Goal: Use online tool/utility: Utilize a website feature to perform a specific function

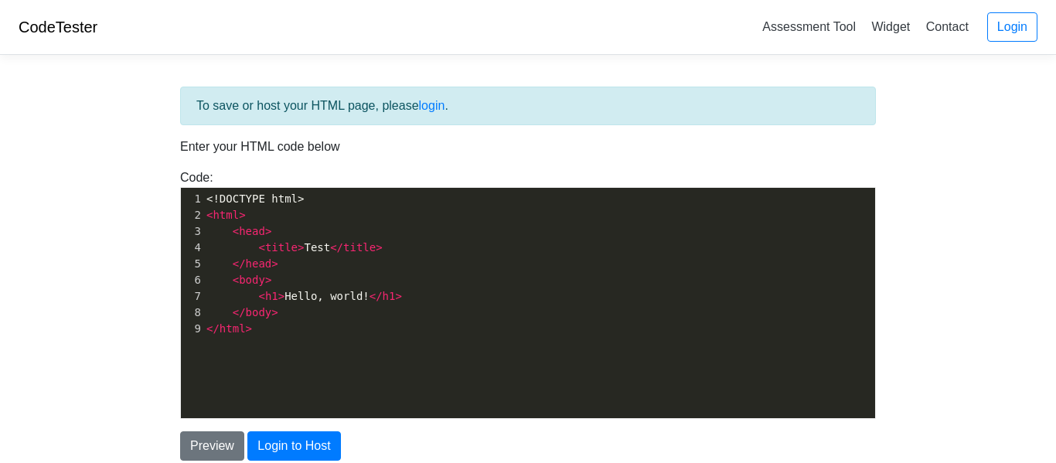
click at [260, 194] on span "<!DOCTYPE html>" at bounding box center [255, 199] width 97 height 12
type textarea "<!DOCTYPE html> <html> <head> <title>Test</title> </head> <body> <h1>Hello, wor…"
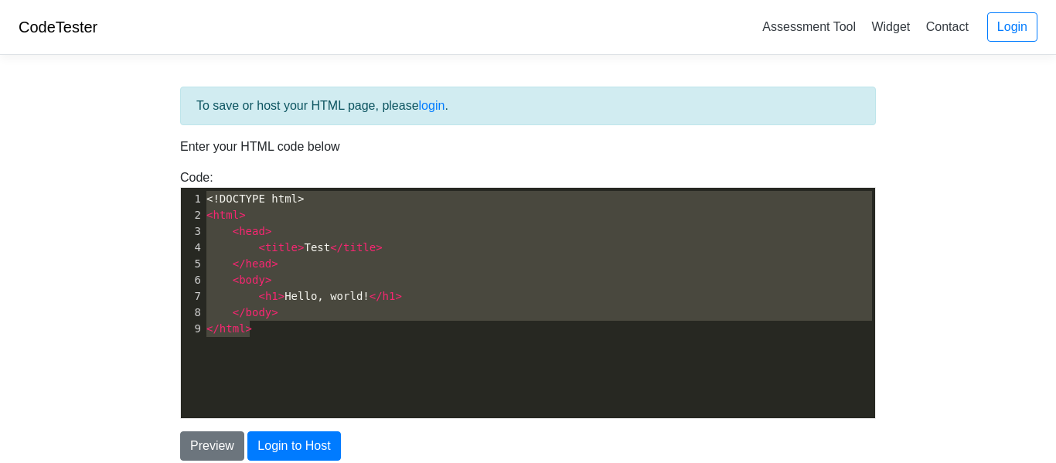
scroll to position [11713, 0]
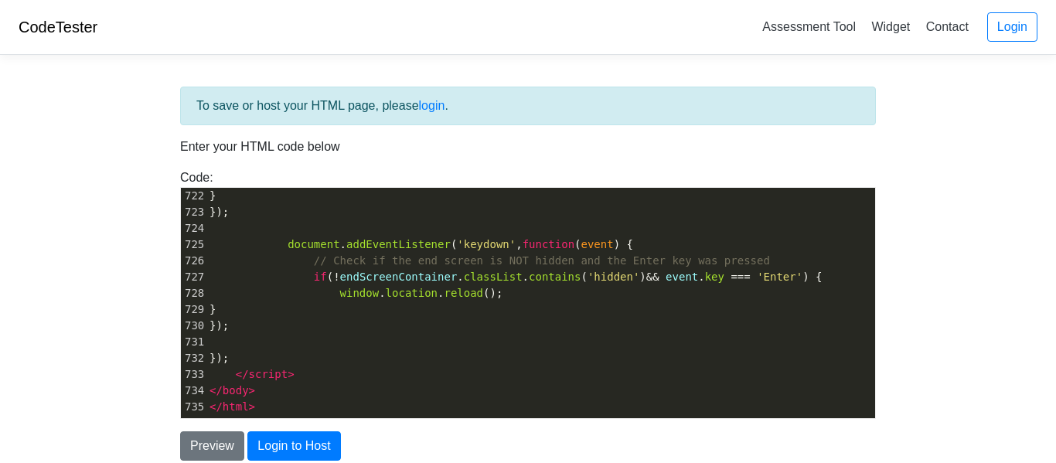
click at [211, 428] on div "Preview Login to Host" at bounding box center [528, 440] width 719 height 42
click at [210, 439] on button "Preview" at bounding box center [212, 446] width 64 height 29
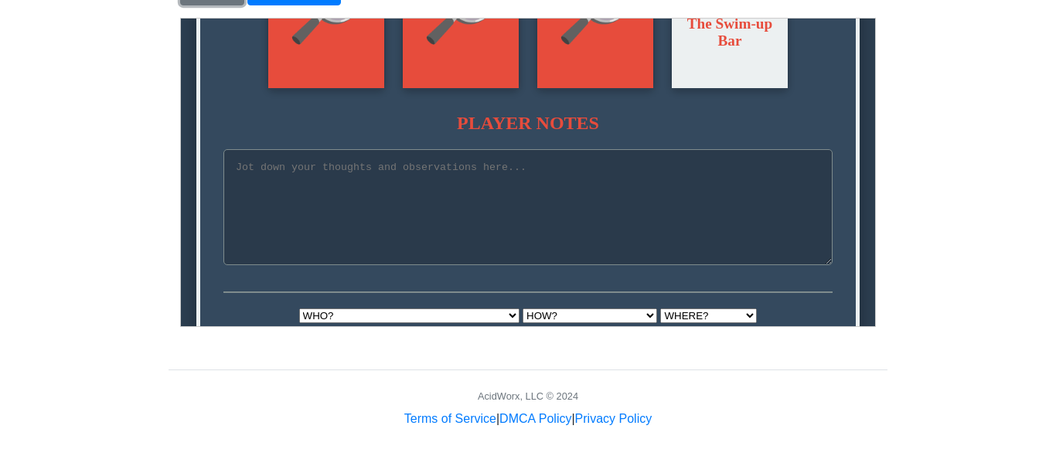
scroll to position [898, 0]
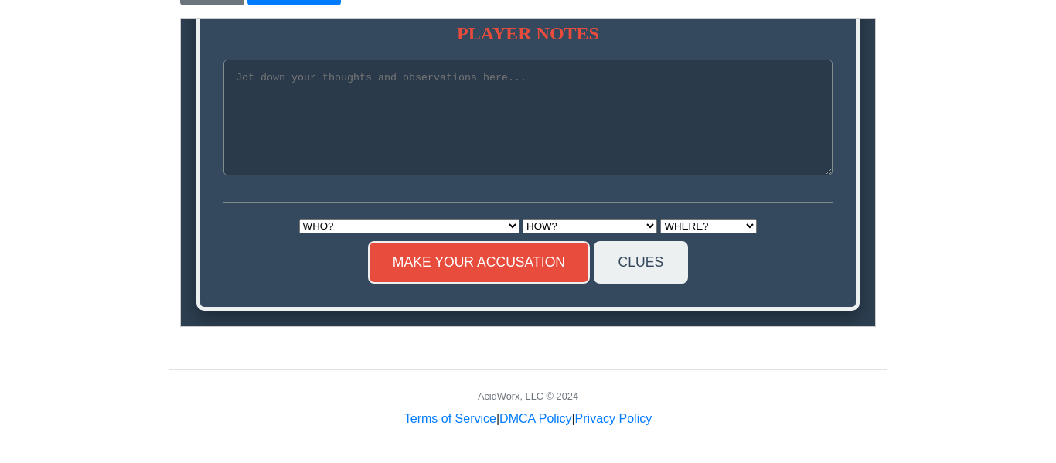
click at [407, 218] on select "WHO? Dr. Crimson [DEMOGRAPHIC_DATA] [PERSON_NAME] President [PERSON_NAME] [PERS…" at bounding box center [409, 225] width 220 height 15
select select "Dr. Crimson"
click at [299, 218] on select "WHO? Dr. Crimson [DEMOGRAPHIC_DATA] [PERSON_NAME] President [PERSON_NAME] [PERS…" at bounding box center [409, 225] width 220 height 15
click at [522, 226] on select "HOW? A Poisoned Cocktail A Commemorative Sword A [MEDICAL_DATA] An Antique Anch…" at bounding box center [589, 225] width 135 height 15
select select "An Antique Anchor"
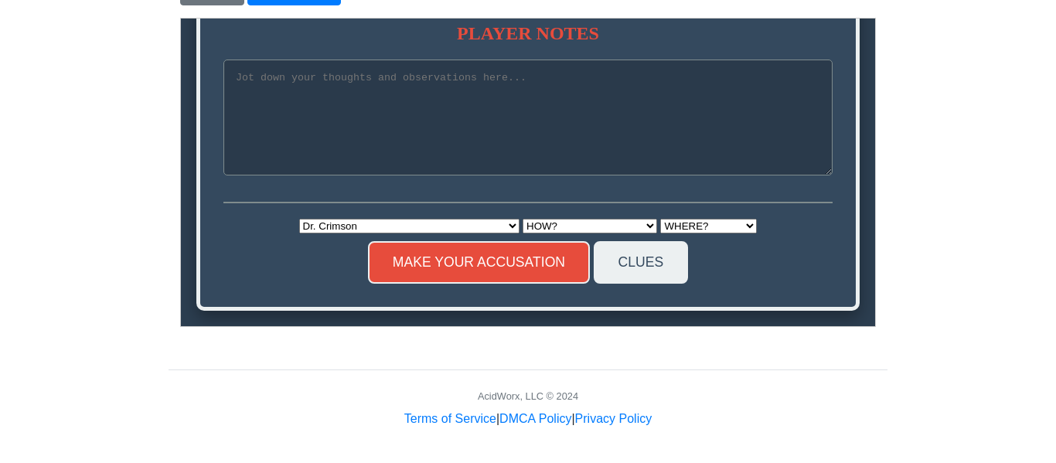
click at [522, 218] on select "HOW? A Poisoned Cocktail A Commemorative Sword A [MEDICAL_DATA] An Antique Anch…" at bounding box center [589, 225] width 135 height 15
click at [660, 227] on select "WHERE? The Dining Hall The Ocean The Jungle The Swim-up Bar" at bounding box center [708, 225] width 97 height 15
select select "The Dining Hall"
click at [660, 218] on select "WHERE? The Dining Hall The Ocean The Jungle The Swim-up Bar" at bounding box center [708, 225] width 97 height 15
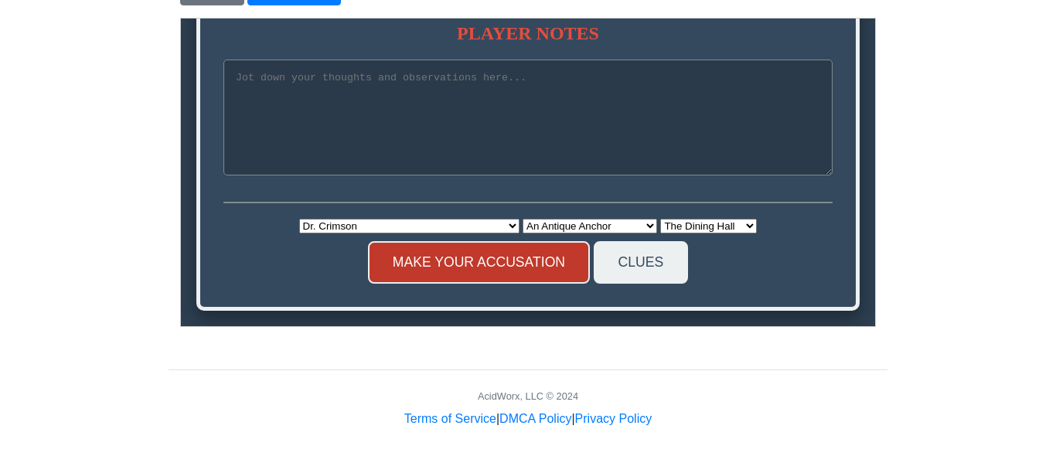
click at [455, 278] on button "MAKE YOUR ACCUSATION" at bounding box center [478, 262] width 222 height 43
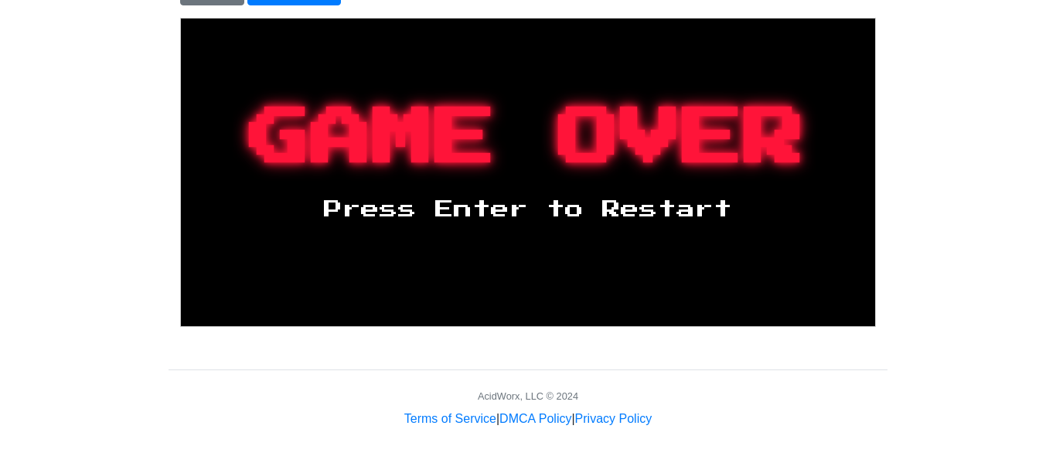
click at [606, 163] on h1 "GAME OVER" at bounding box center [527, 138] width 557 height 62
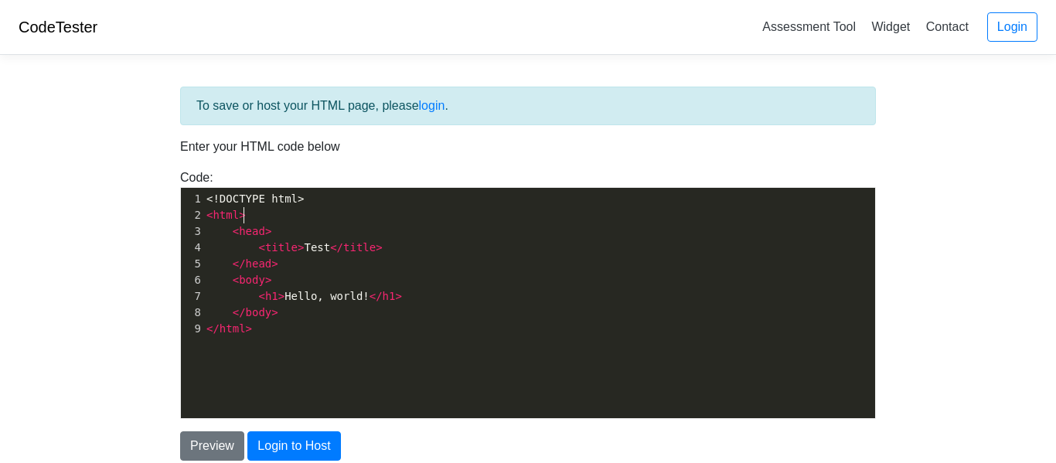
click at [356, 220] on pre "< html >" at bounding box center [539, 215] width 672 height 16
type textarea "<!DOCTYPE html> <html> <head> <title>Test</title> </head> <body> <h1>Hello, wor…"
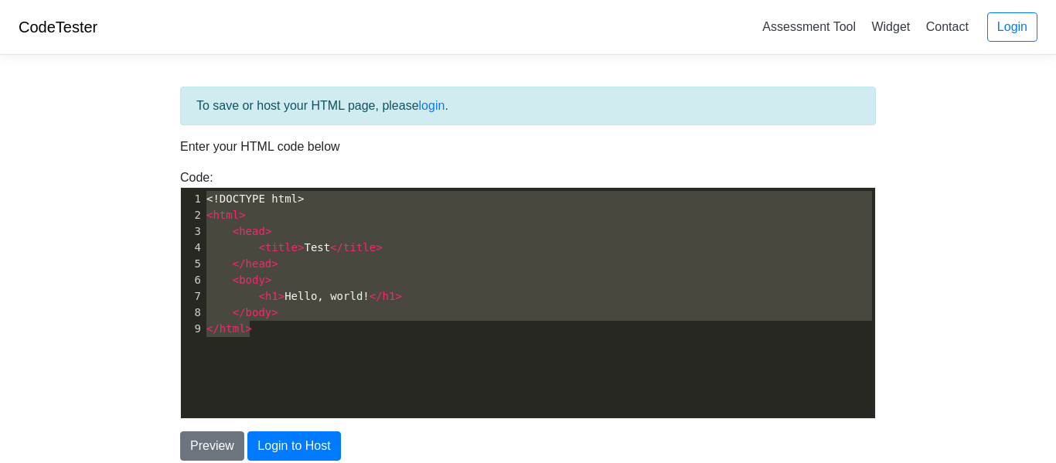
scroll to position [11713, 0]
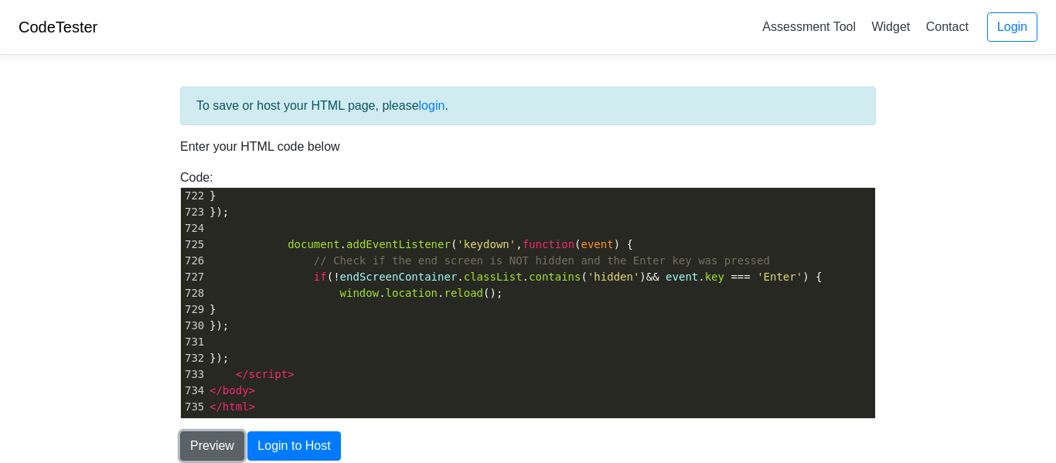
click at [193, 442] on button "Preview" at bounding box center [212, 446] width 64 height 29
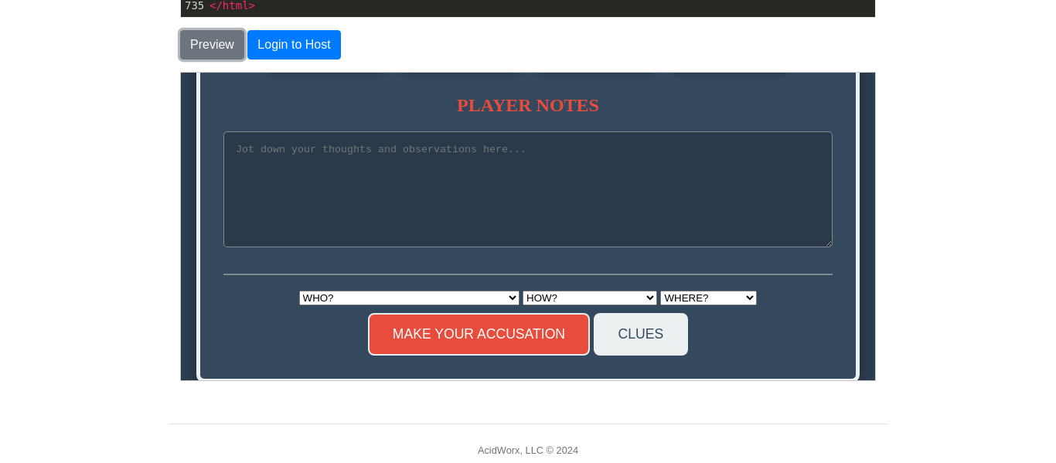
scroll to position [898, 0]
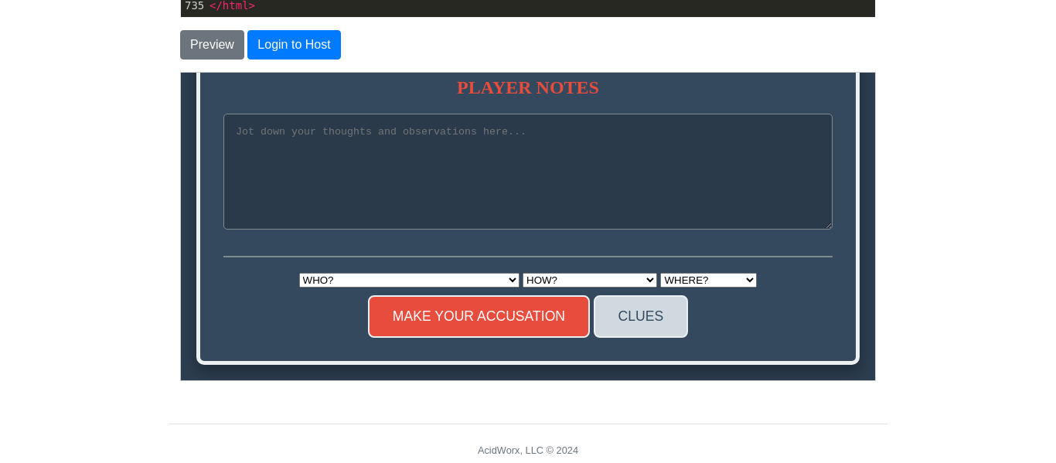
click at [634, 324] on button "CLUES" at bounding box center [640, 316] width 95 height 43
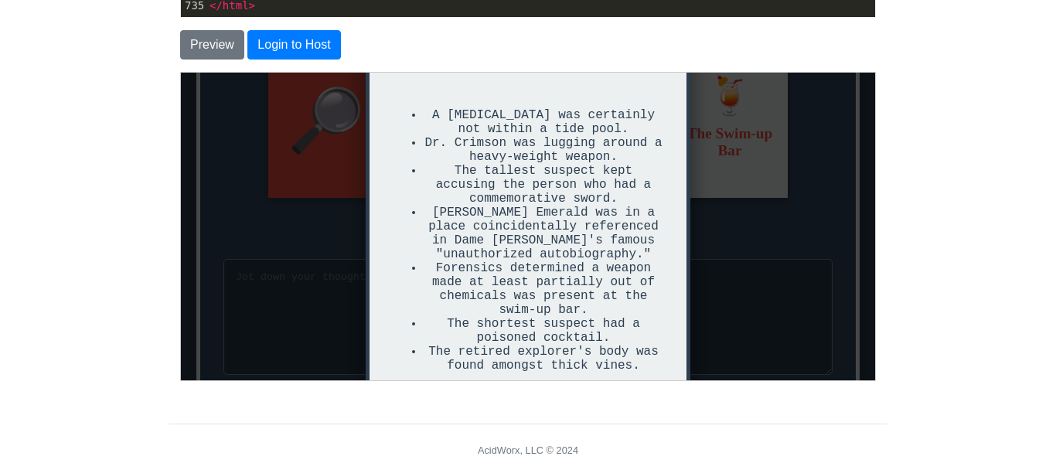
scroll to position [749, 0]
click at [731, 320] on div "CLUES & EVIDENCE A [MEDICAL_DATA] was certainly not within a tide pool. Dr. Cri…" at bounding box center [527, 226] width 695 height 308
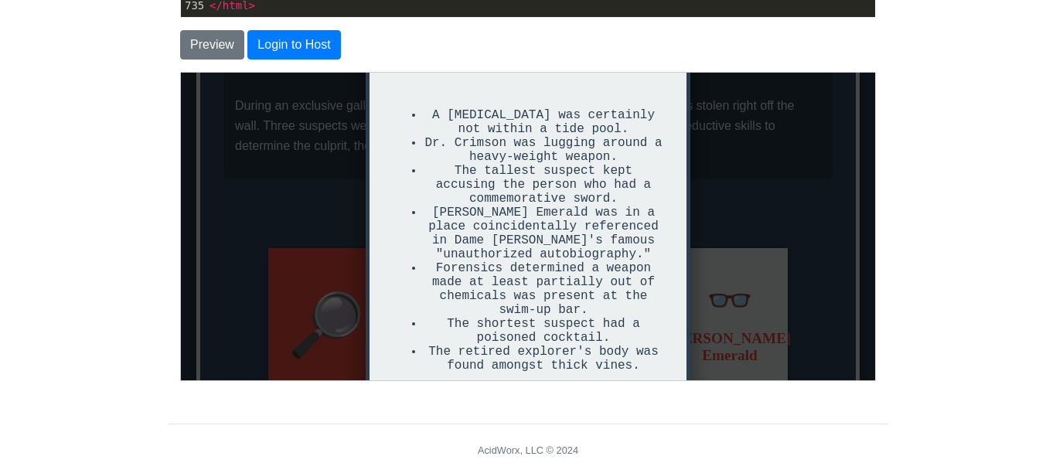
scroll to position [0, 0]
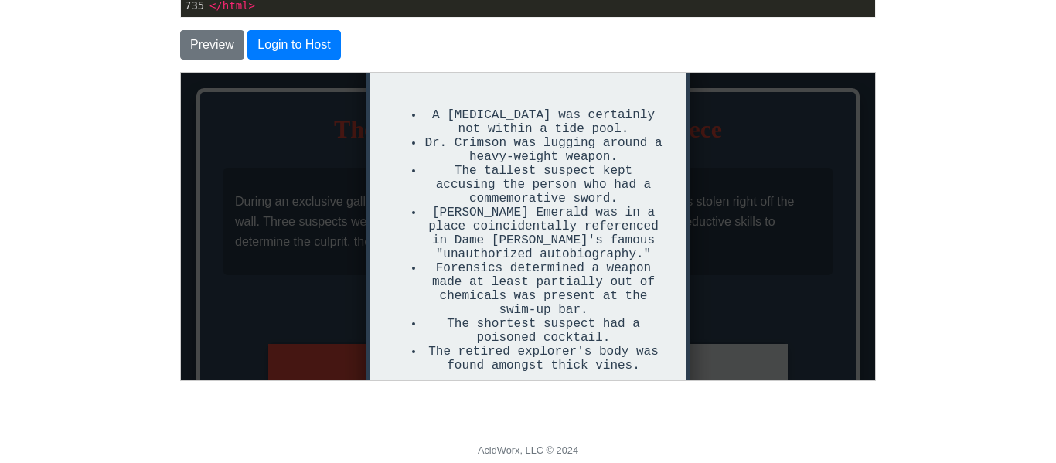
click at [245, 66] on div "To save or host your HTML page, please login . Enter your HTML code below Code:…" at bounding box center [528, 35] width 719 height 701
click at [237, 56] on button "Preview" at bounding box center [212, 44] width 64 height 29
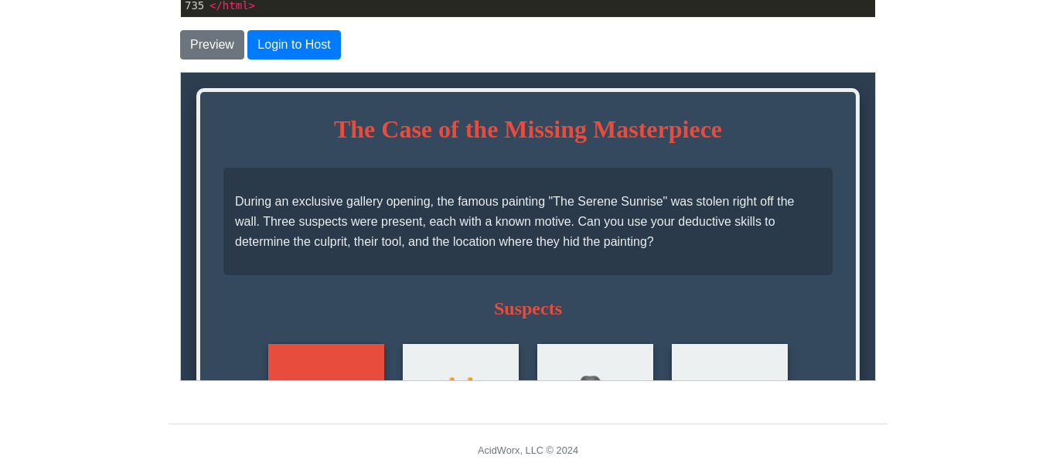
click at [409, 142] on h1 "The Case of the Missing Masterpiece" at bounding box center [527, 132] width 609 height 36
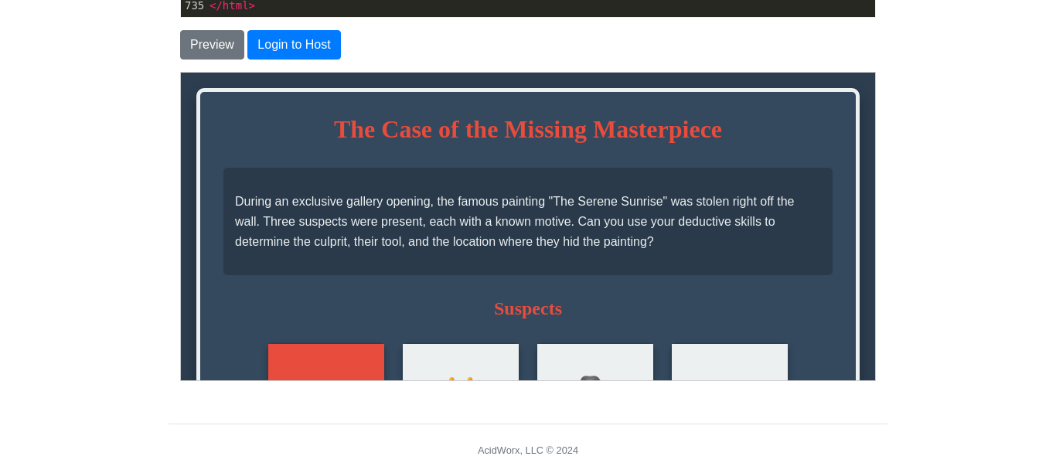
click at [409, 142] on h1 "The Case of the Missing Masterpiece" at bounding box center [527, 132] width 609 height 36
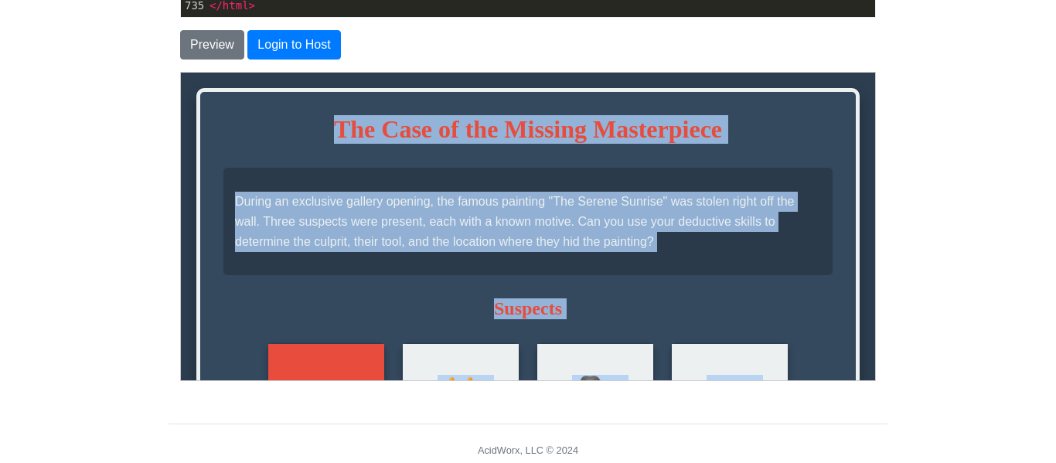
click at [409, 142] on h1 "The Case of the Missing Masterpiece" at bounding box center [527, 132] width 609 height 36
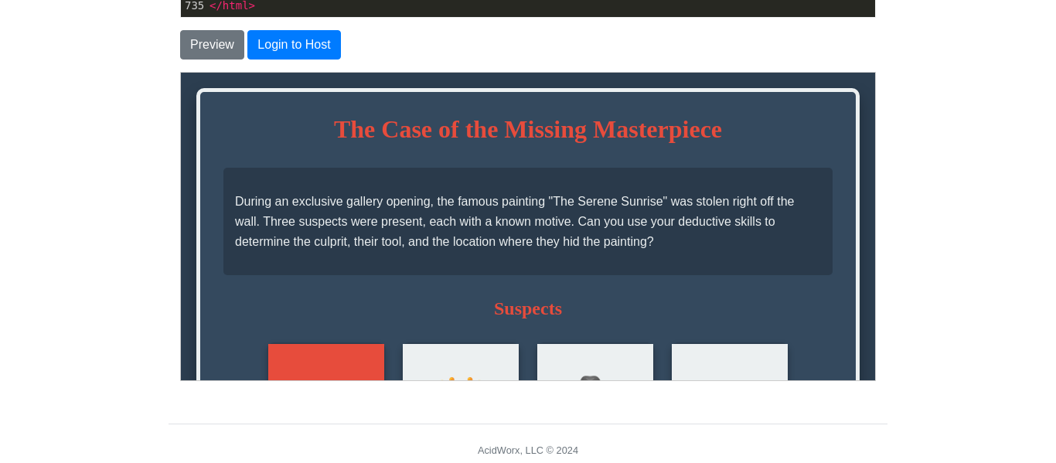
click at [409, 142] on h1 "The Case of the Missing Masterpiece" at bounding box center [527, 132] width 609 height 36
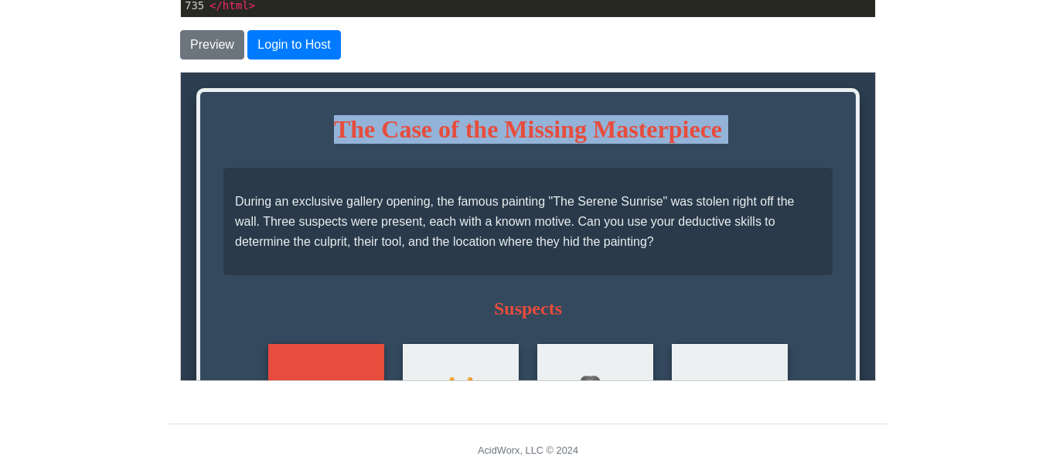
click at [409, 142] on h1 "The Case of the Missing Masterpiece" at bounding box center [527, 132] width 609 height 36
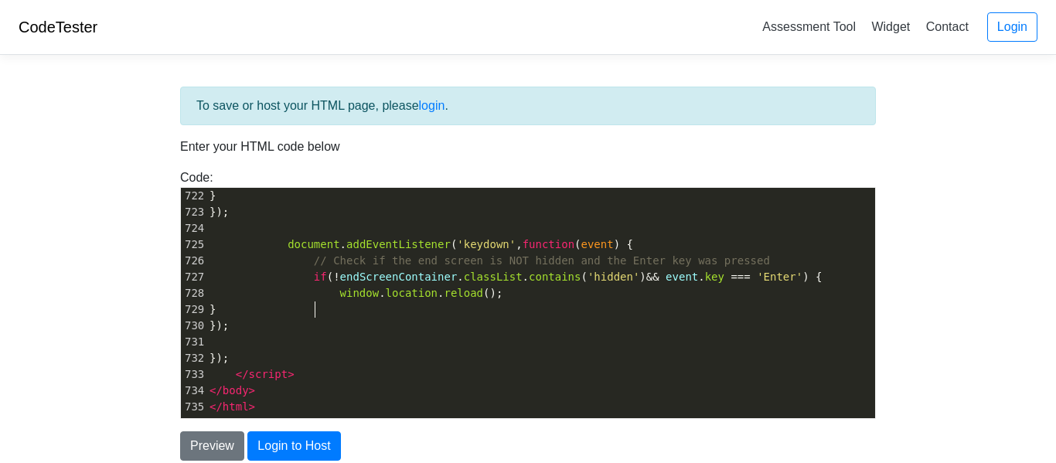
click at [453, 312] on pre "}" at bounding box center [541, 310] width 669 height 16
type textarea "<!DOCTYPE html> <html lang="en"> <head> <meta charset="UTF-8"> <meta name="view…"
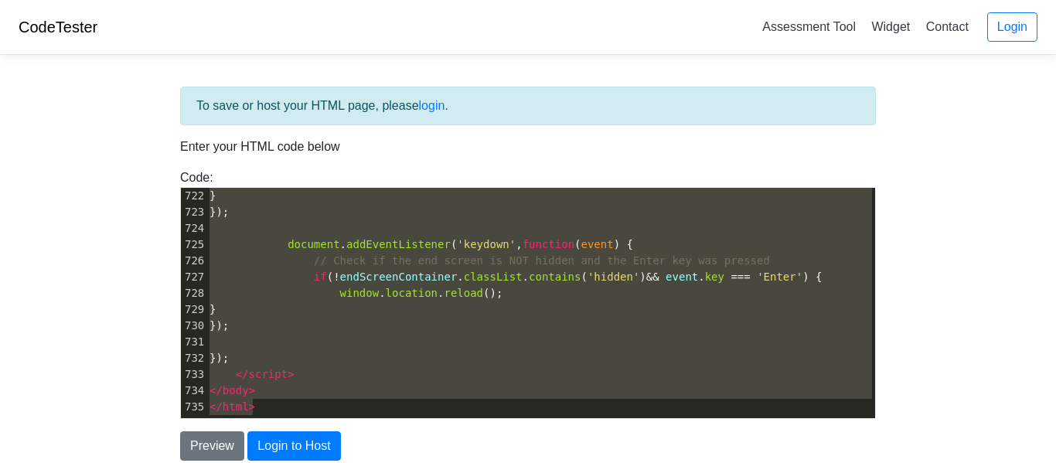
scroll to position [4827, 0]
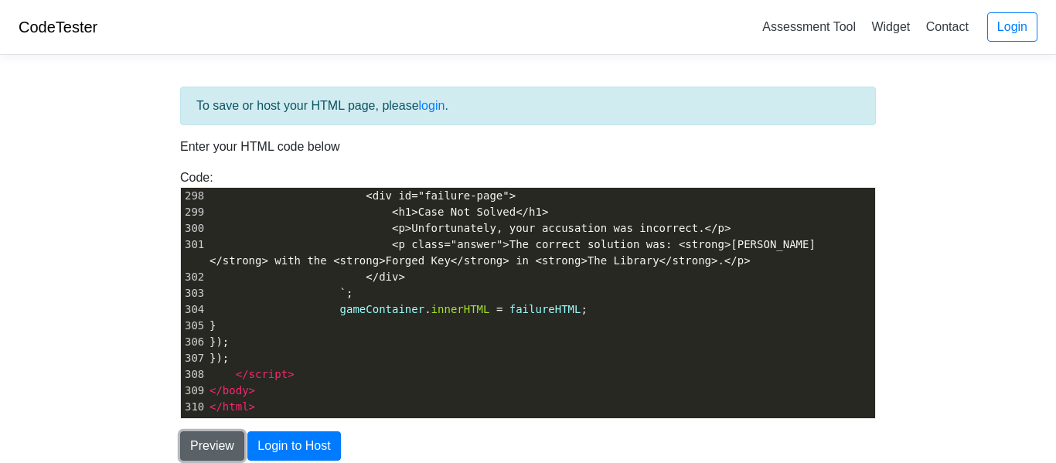
click at [185, 459] on button "Preview" at bounding box center [212, 446] width 64 height 29
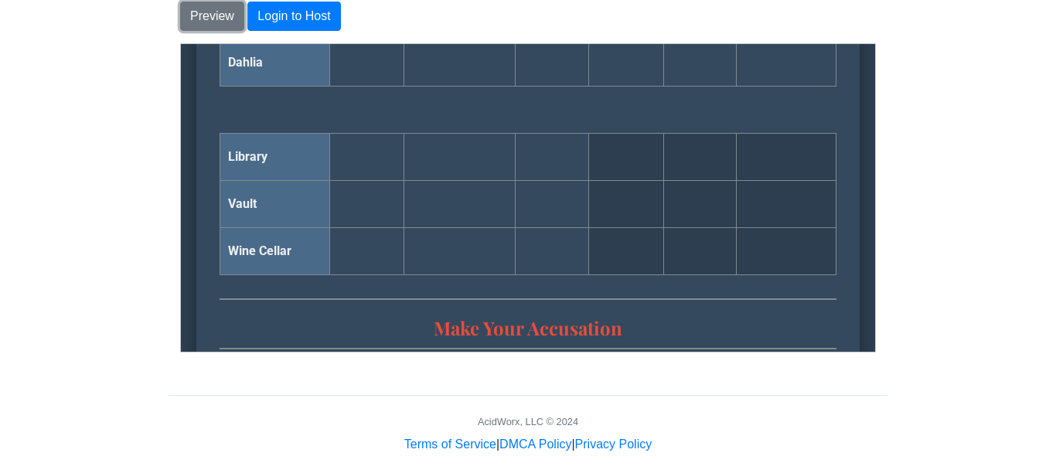
scroll to position [743, 0]
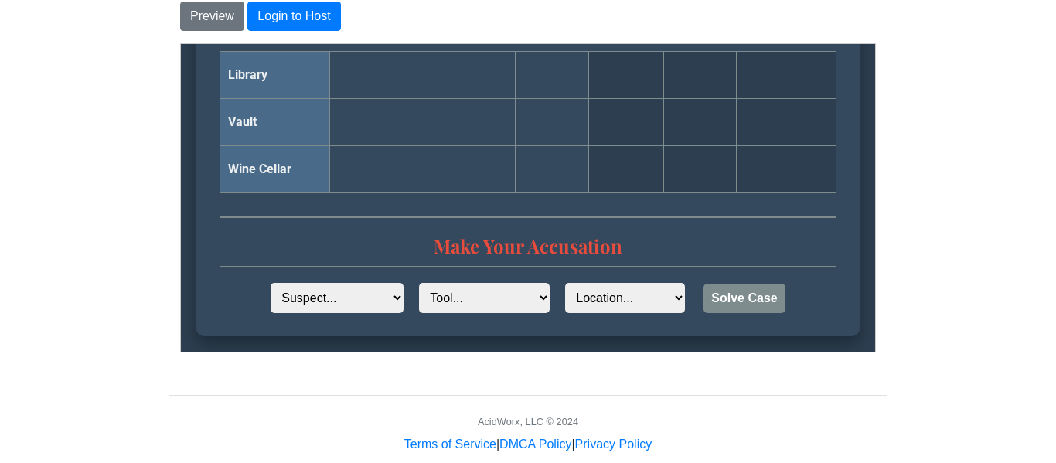
click at [343, 297] on select "Suspect... [PERSON_NAME]" at bounding box center [336, 297] width 133 height 30
select select "[PERSON_NAME]"
click at [270, 282] on select "Suspect... [PERSON_NAME]" at bounding box center [336, 297] width 133 height 30
click at [466, 299] on select "Tool... Forged Key Hacked Passcode Inside Tip" at bounding box center [483, 297] width 131 height 30
click at [418, 282] on select "Tool... Forged Key Hacked Passcode Inside Tip" at bounding box center [483, 297] width 131 height 30
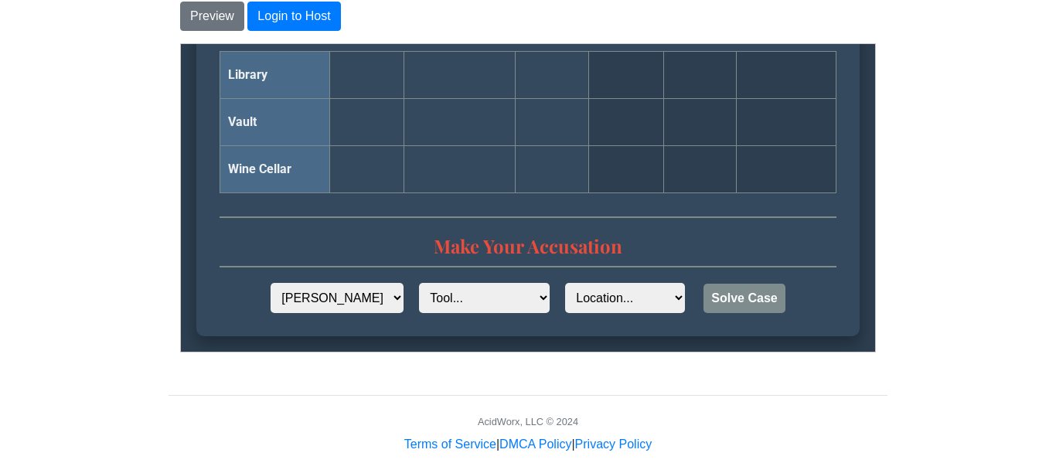
click at [483, 304] on select "Tool... Forged Key Hacked Passcode Inside Tip" at bounding box center [483, 297] width 131 height 30
select select "Forged Key"
click at [418, 282] on select "Tool... Forged Key Hacked Passcode Inside Tip" at bounding box center [483, 297] width 131 height 30
click at [575, 287] on select "Location... The Library The Vault The Wine Cellar" at bounding box center [625, 297] width 120 height 30
select select "The Library"
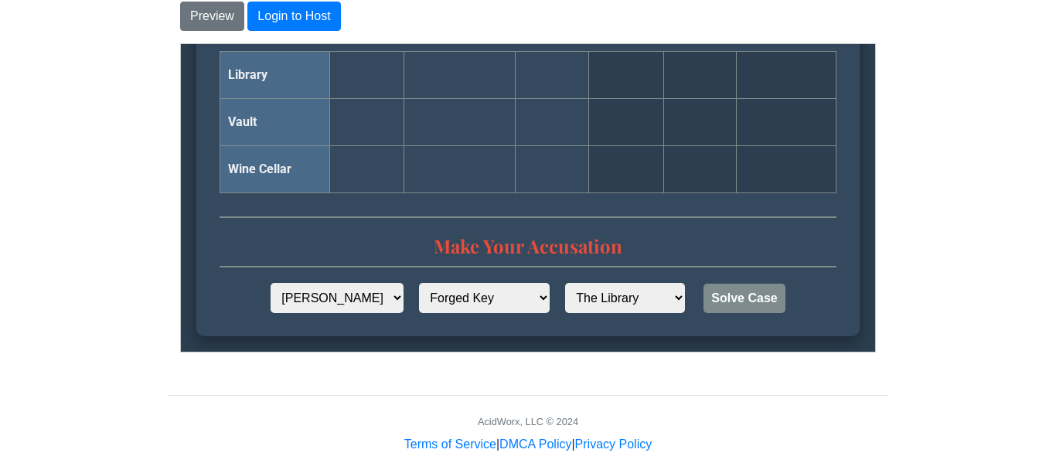
click at [565, 282] on select "Location... The Library The Vault The Wine Cellar" at bounding box center [625, 297] width 120 height 30
click at [703, 305] on button "Solve Case" at bounding box center [743, 297] width 81 height 29
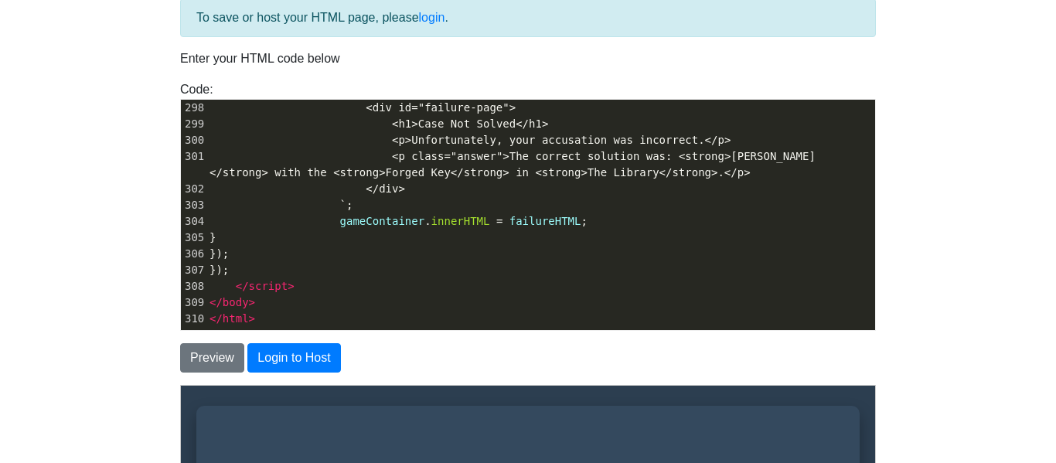
scroll to position [0, 0]
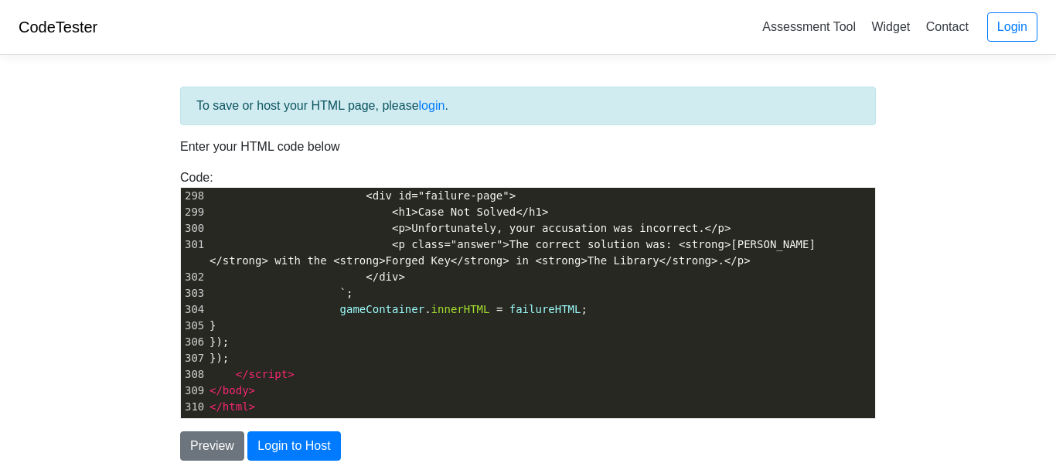
click at [687, 310] on pre "gameContainer . innerHTML = failureHTML ;" at bounding box center [541, 310] width 669 height 16
type textarea "<!DOCTYPE html> <html lang="en"> <head> <meta charset="UTF-8"> <meta name="view…"
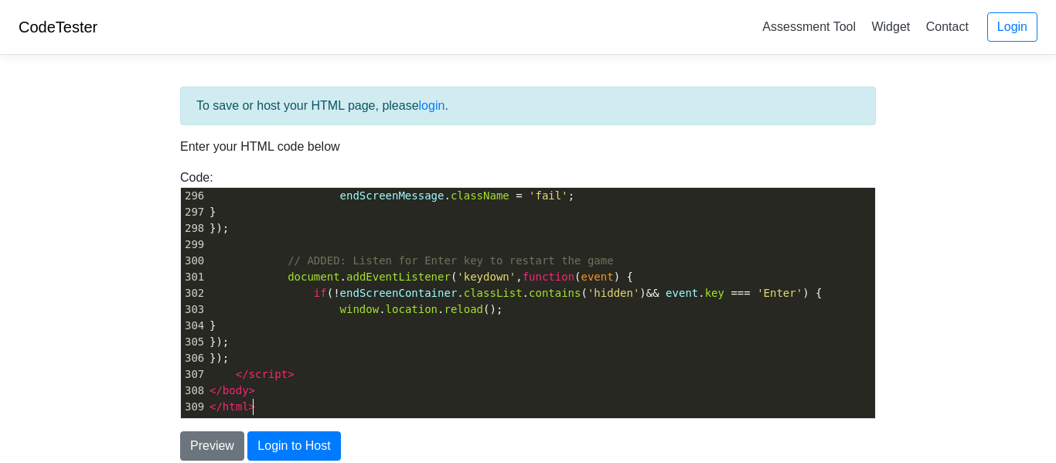
scroll to position [4794, 0]
click at [207, 437] on button "Preview" at bounding box center [212, 446] width 64 height 29
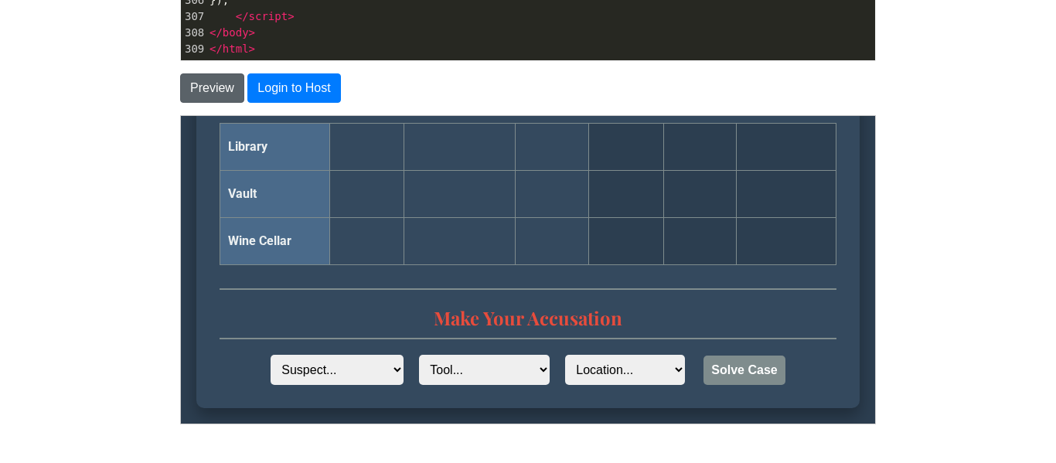
scroll to position [458, 0]
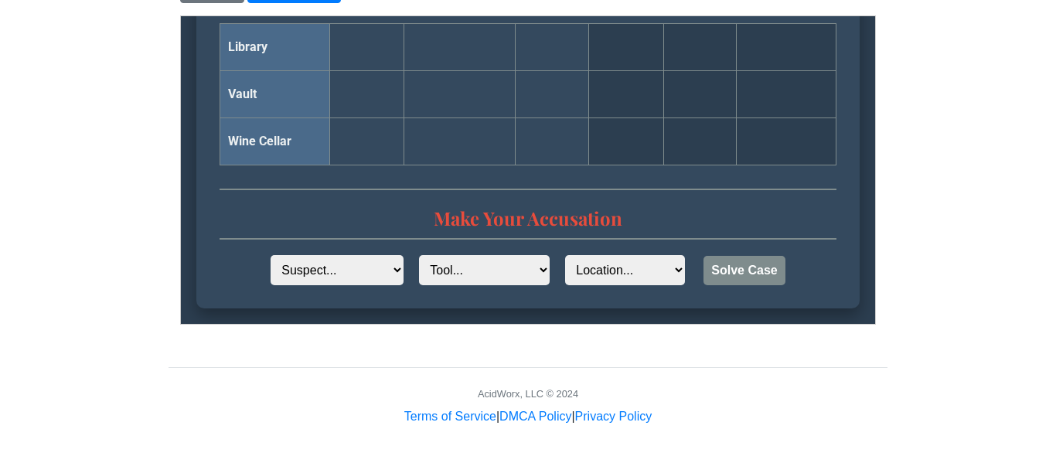
click at [300, 266] on select "Suspect... [PERSON_NAME]" at bounding box center [336, 269] width 133 height 30
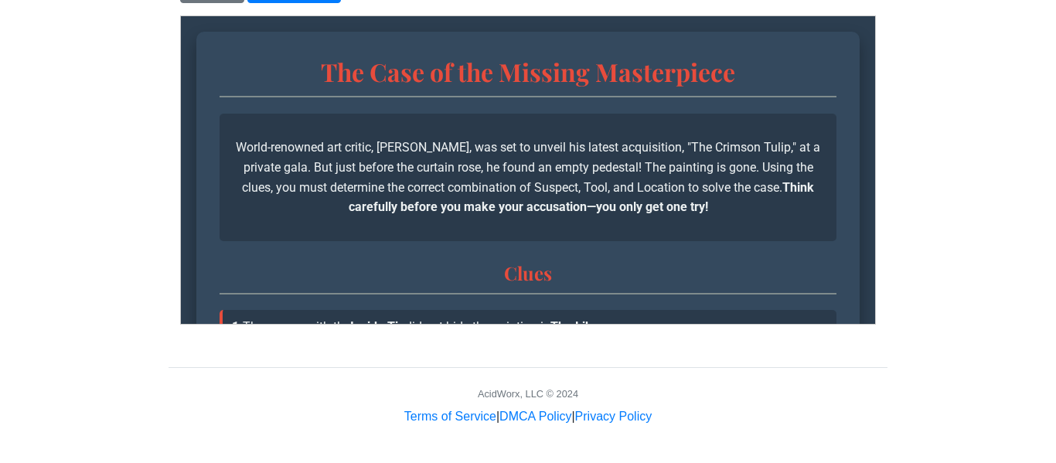
scroll to position [0, 0]
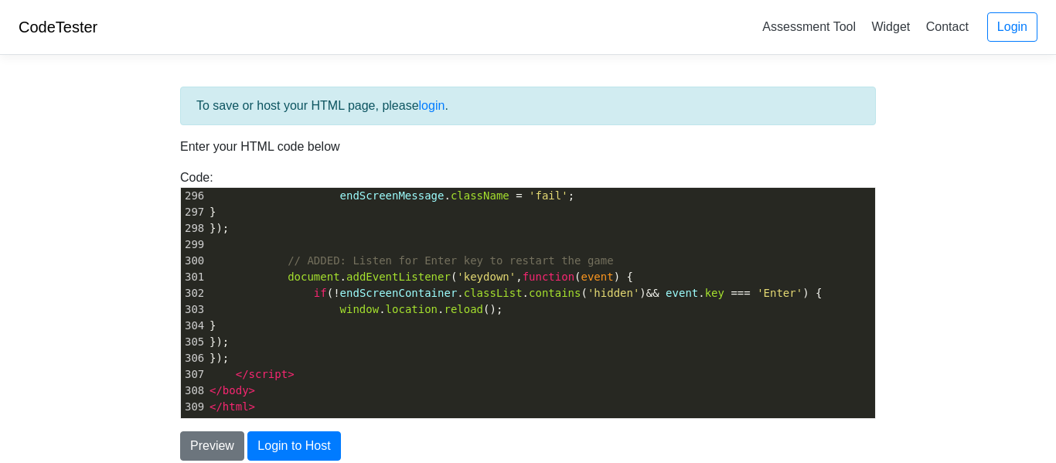
click at [513, 241] on pre "​" at bounding box center [541, 245] width 669 height 16
type textarea "<!DOCTYPE html> <html lang="en"> <head> <meta charset="UTF-8"> <meta name="view…"
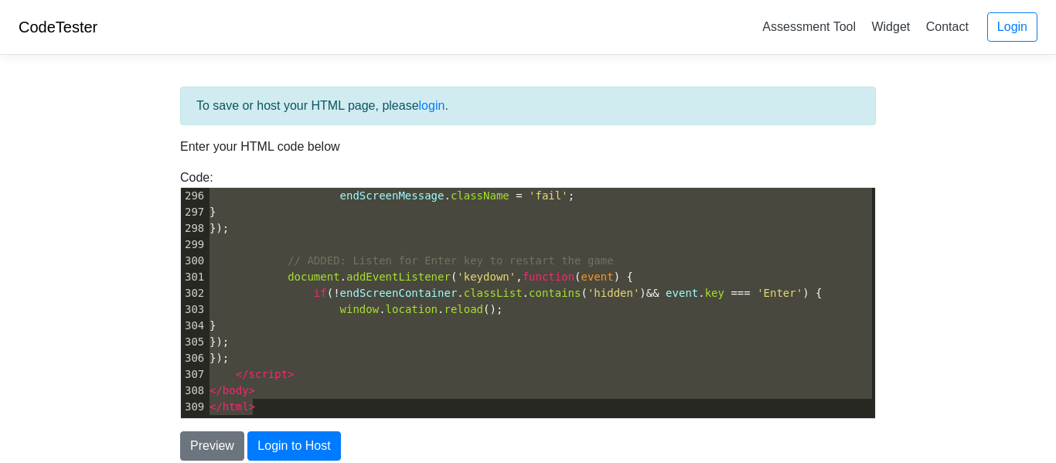
scroll to position [134, 0]
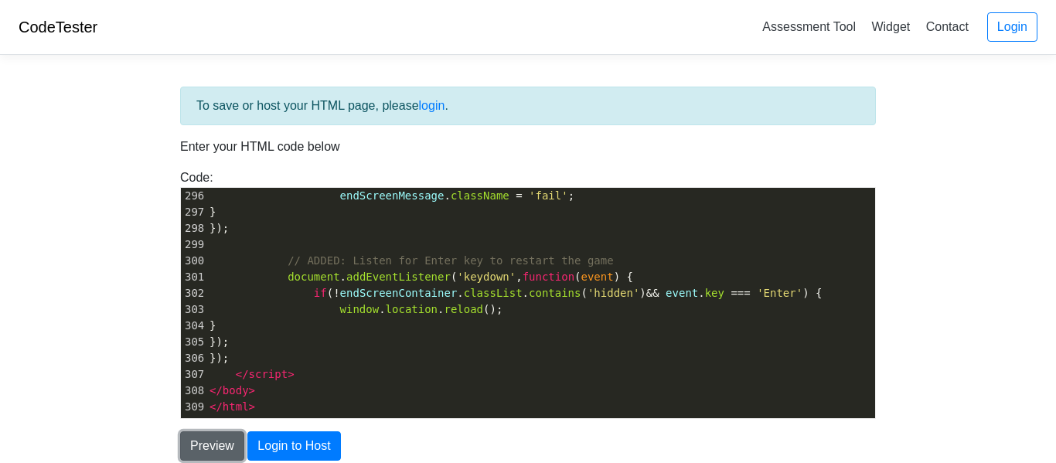
click at [207, 436] on button "Preview" at bounding box center [212, 446] width 64 height 29
click at [207, 443] on button "Preview" at bounding box center [212, 446] width 64 height 29
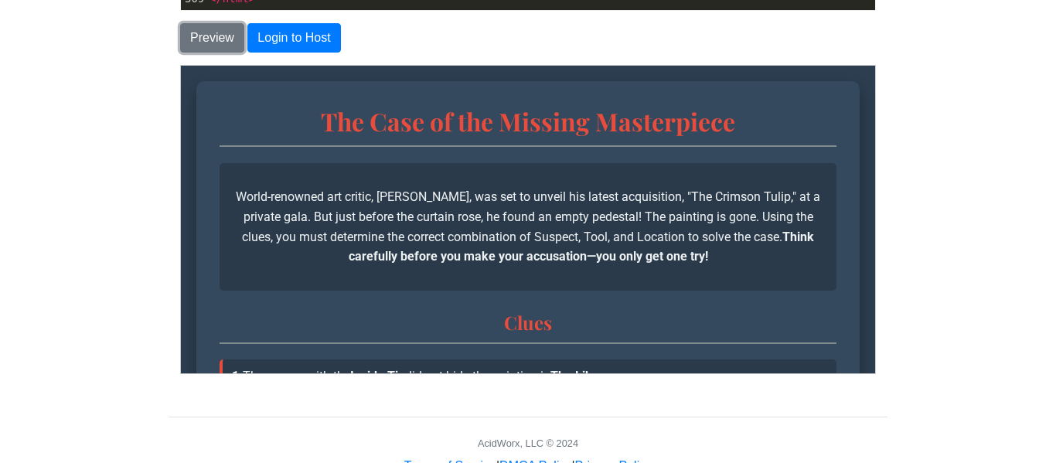
scroll to position [0, 0]
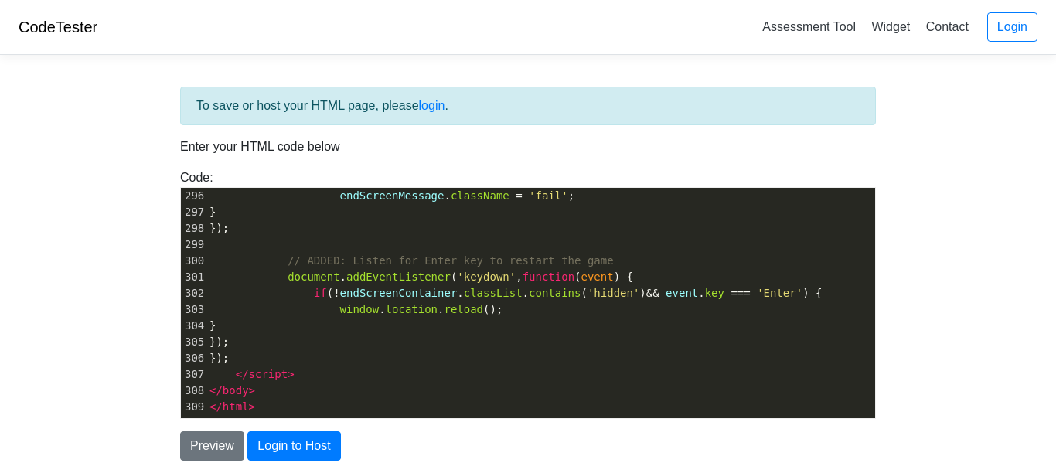
click at [353, 339] on pre "});" at bounding box center [541, 342] width 669 height 16
type textarea "<!DOCTYPE html> <html lang="en"> <head> <meta charset="UTF-8"> <meta name="view…"
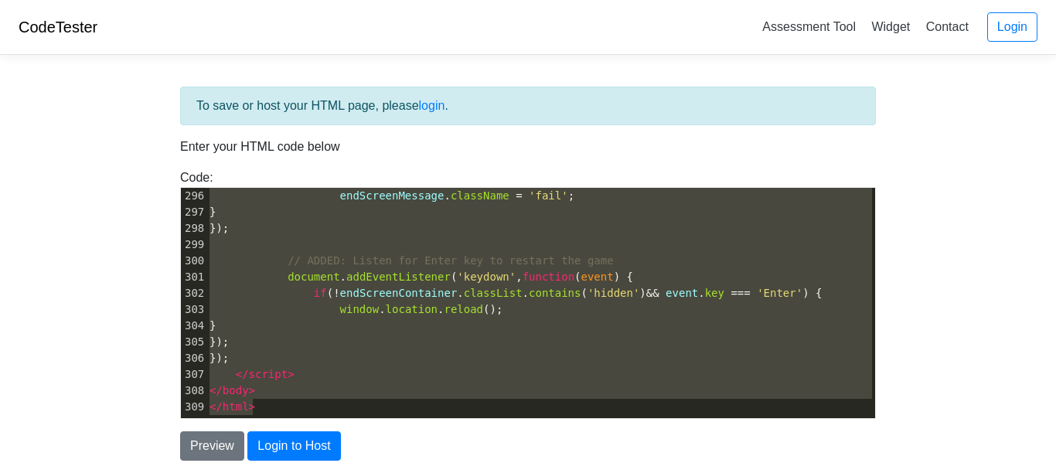
scroll to position [10170, 0]
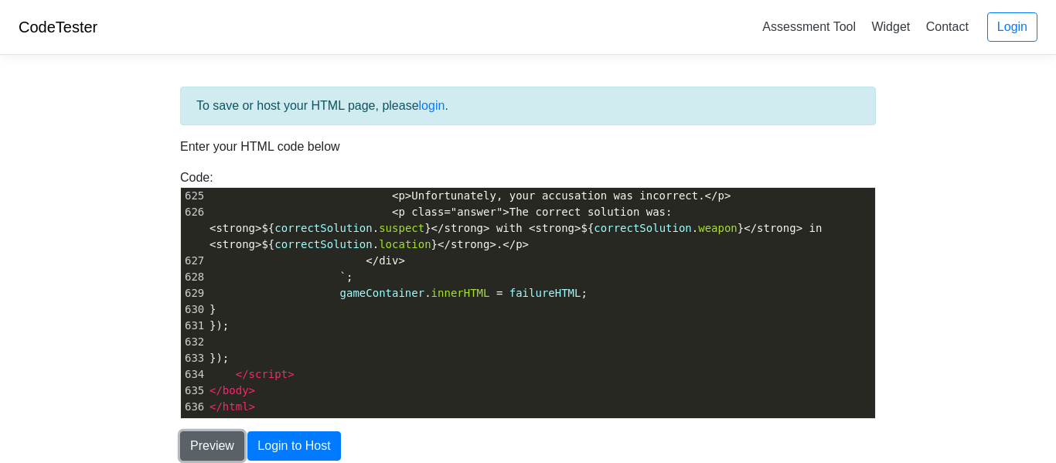
click at [196, 449] on button "Preview" at bounding box center [212, 446] width 64 height 29
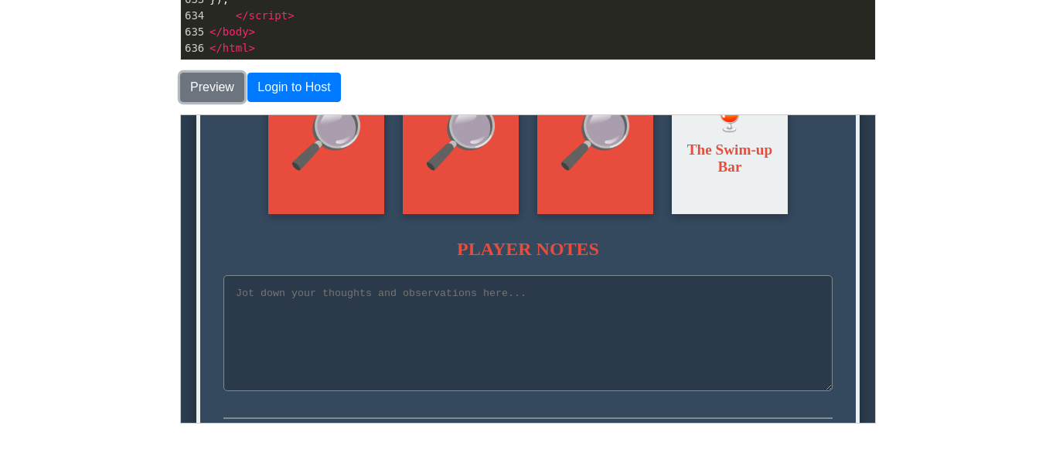
scroll to position [898, 0]
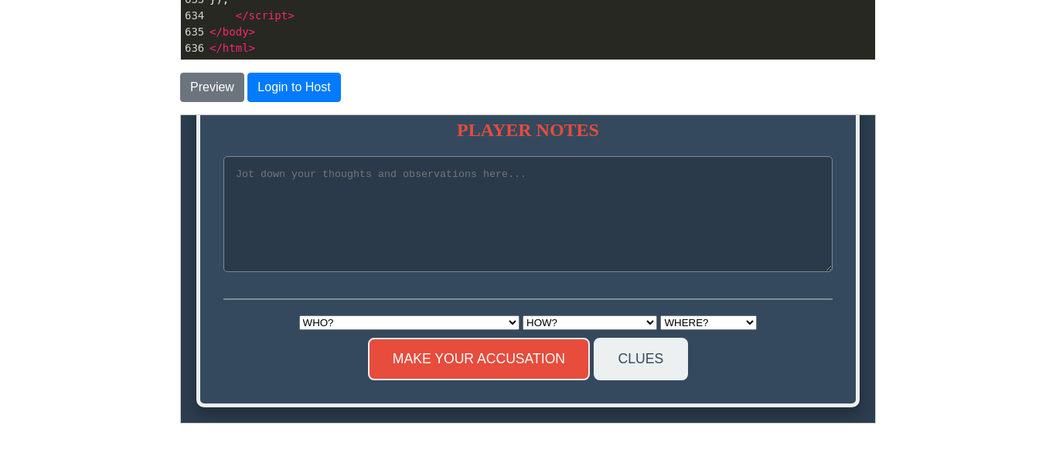
click at [449, 326] on select "WHO? Dr. Crimson [DEMOGRAPHIC_DATA] [PERSON_NAME] President [PERSON_NAME] [PERS…" at bounding box center [409, 322] width 220 height 15
select select "[DEMOGRAPHIC_DATA] [PERSON_NAME]"
click at [299, 315] on select "WHO? Dr. Crimson [DEMOGRAPHIC_DATA] [PERSON_NAME] President [PERSON_NAME] [PERS…" at bounding box center [409, 322] width 220 height 15
click at [532, 326] on select "HOW? A Poisoned Cocktail A Commemorative Sword A [MEDICAL_DATA] An Antique Anch…" at bounding box center [589, 322] width 135 height 15
click at [522, 315] on select "HOW? A Poisoned Cocktail A Commemorative Sword A [MEDICAL_DATA] An Antique Anch…" at bounding box center [589, 322] width 135 height 15
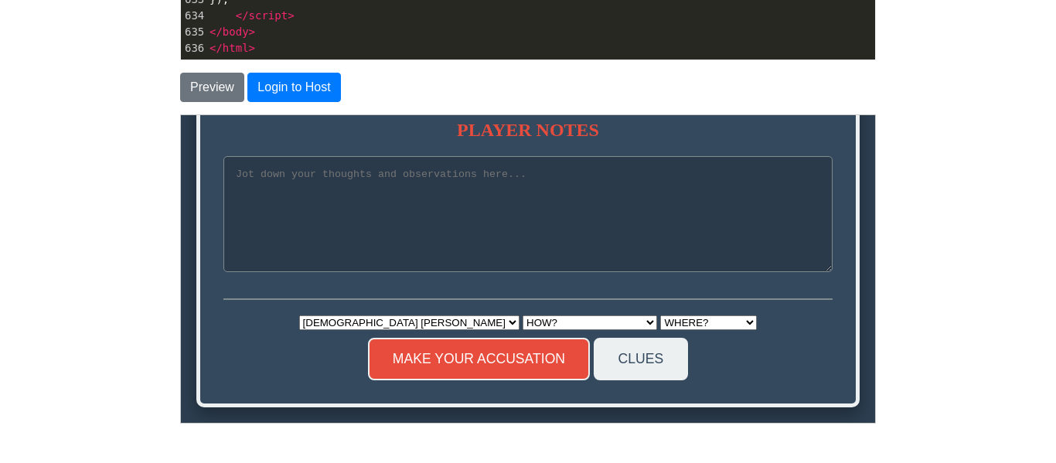
click at [538, 315] on select "HOW? A Poisoned Cocktail A Commemorative Sword A [MEDICAL_DATA] An Antique Anch…" at bounding box center [589, 322] width 135 height 15
select select "A Poisoned Cocktail"
click at [522, 315] on select "HOW? A Poisoned Cocktail A Commemorative Sword A [MEDICAL_DATA] An Antique Anch…" at bounding box center [589, 322] width 135 height 15
click at [660, 316] on select "WHERE? The Dining Hall The Ocean The Jungle The Swim-up Bar" at bounding box center [708, 322] width 97 height 15
select select "The Ocean"
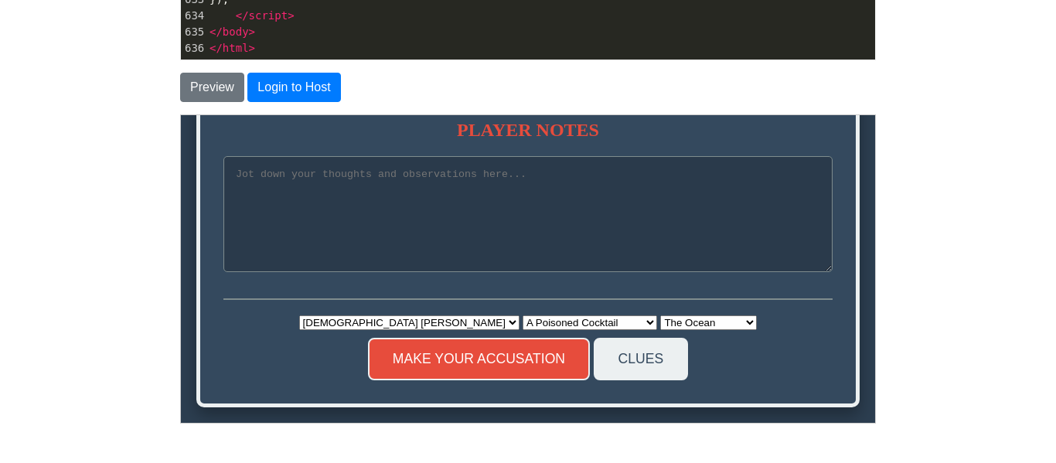
click at [660, 315] on select "WHERE? The Dining Hall The Ocean The Jungle The Swim-up Bar" at bounding box center [708, 322] width 97 height 15
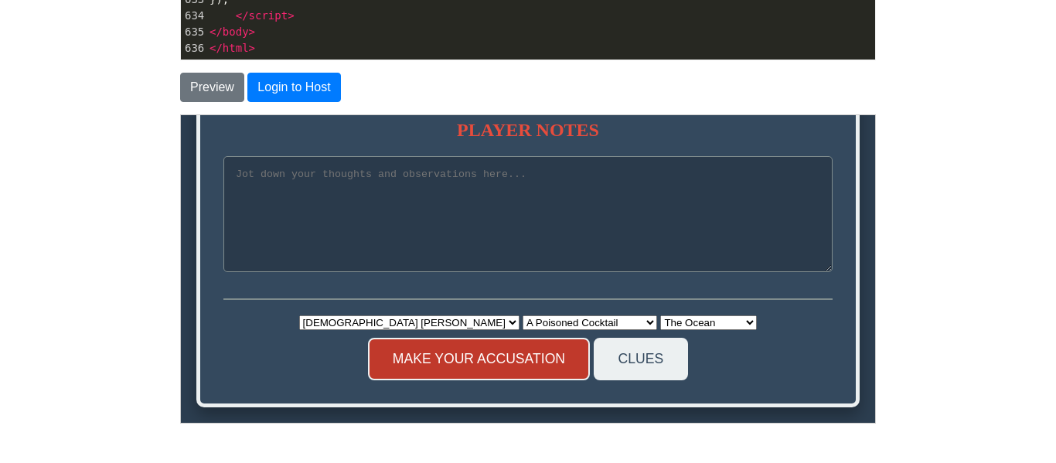
drag, startPoint x: 637, startPoint y: 369, endPoint x: 498, endPoint y: 354, distance: 139.2
click at [498, 354] on div "MAKE YOUR ACCUSATION CLUES" at bounding box center [527, 354] width 609 height 50
click at [498, 354] on button "MAKE YOUR ACCUSATION" at bounding box center [478, 358] width 222 height 43
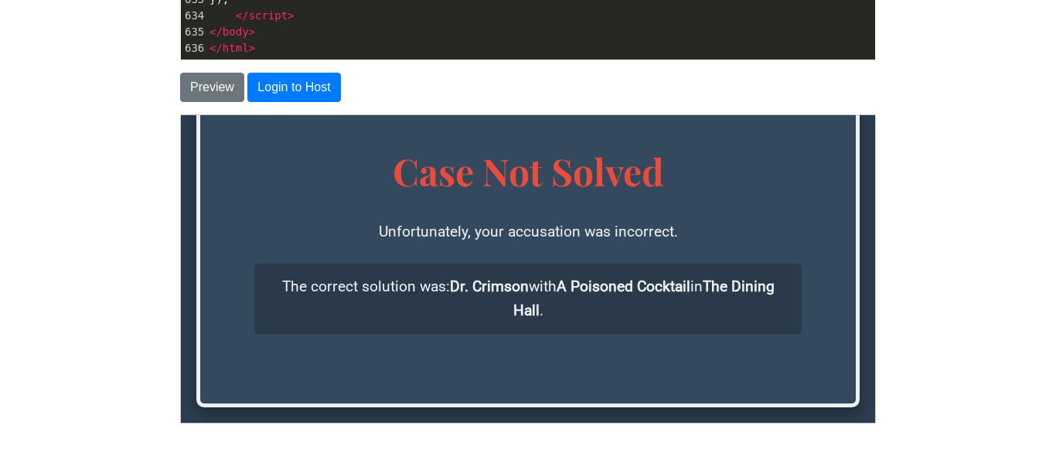
scroll to position [0, 0]
